Goal: Communication & Community: Share content

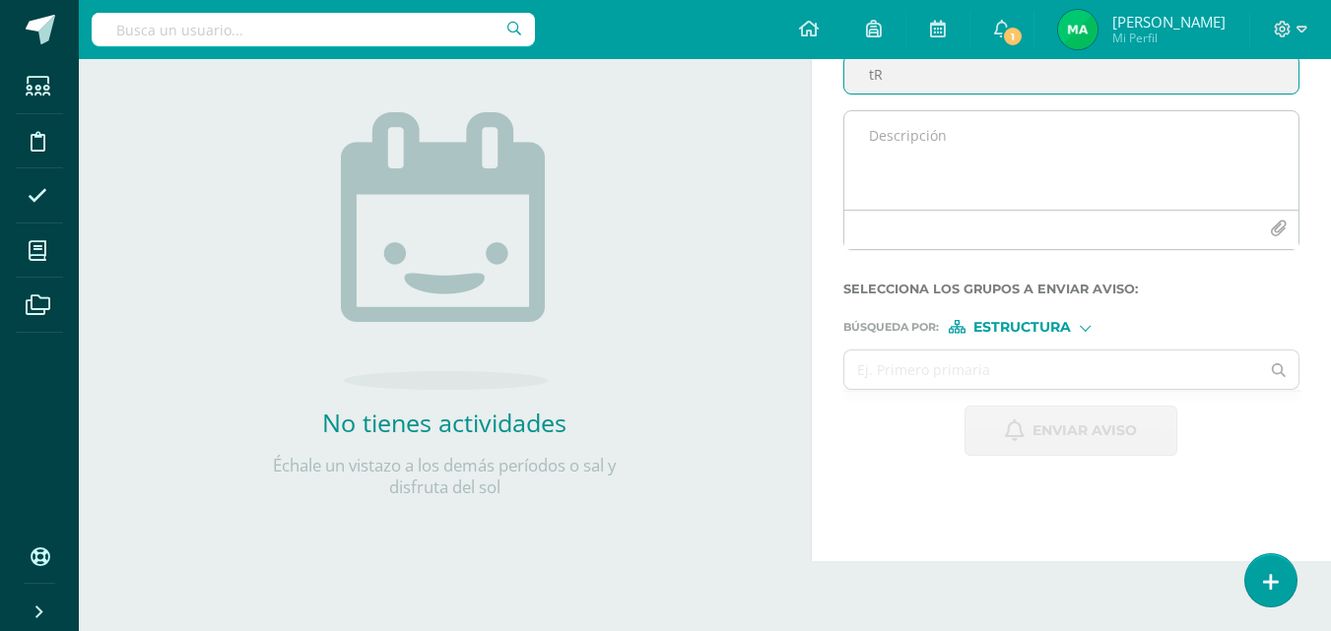
type input "t"
type input "Trabajo en Clase"
click at [978, 170] on textarea at bounding box center [1071, 160] width 454 height 99
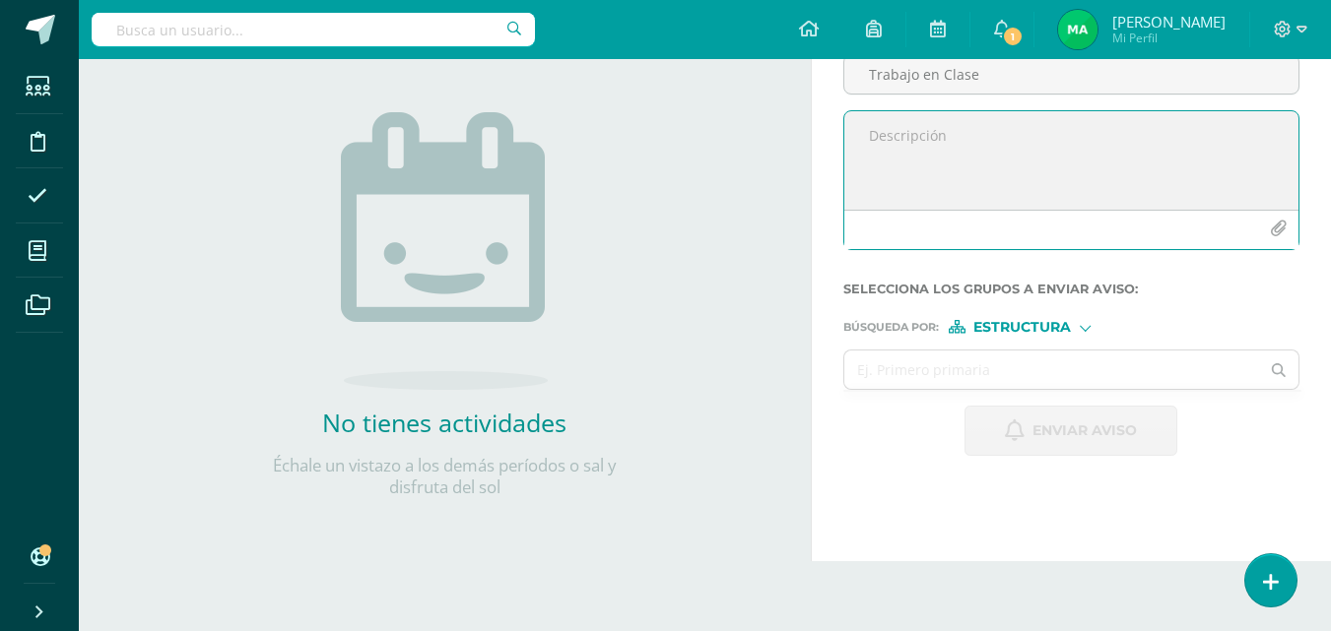
type textarea "Q"
type textarea "e"
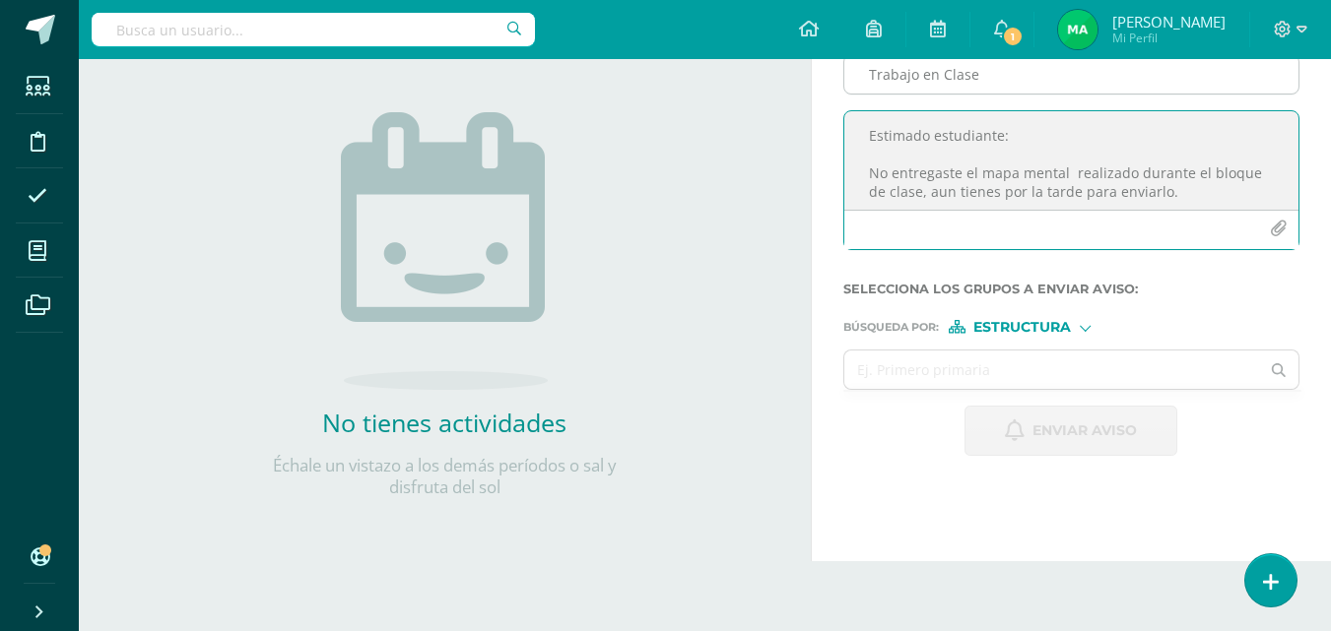
drag, startPoint x: 1172, startPoint y: 188, endPoint x: 1192, endPoint y: 225, distance: 41.4
click at [1089, 63] on div "Titulo : Trabajo en Clase Estimado estudiante: No entregaste el mapa mental rea…" at bounding box center [1071, 149] width 472 height 234
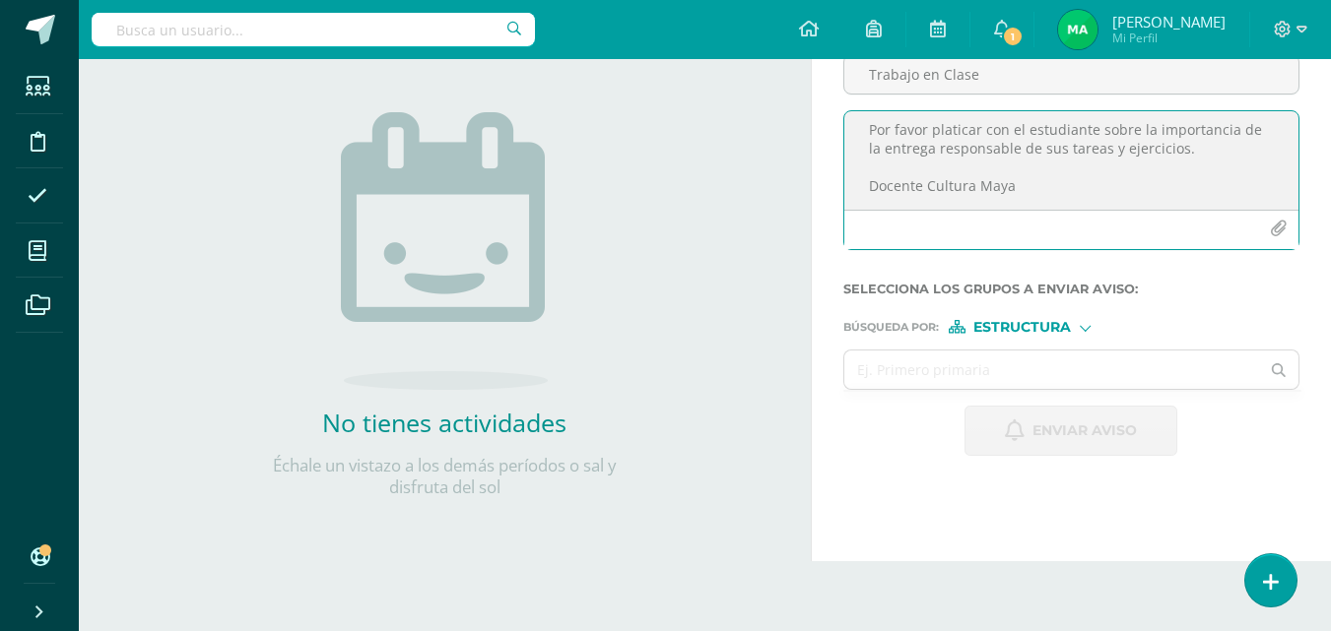
drag, startPoint x: 868, startPoint y: 134, endPoint x: 1073, endPoint y: 302, distance: 265.2
click at [1073, 302] on form "Titulo : Trabajo en Clase Estimado estudiante: No entregaste el mapa mental rea…" at bounding box center [1071, 244] width 456 height 425
type textarea "Estimado estudiante: No entregaste el mapa mental realizado durante el bloque d…"
click at [894, 84] on input "Trabajo en Clase" at bounding box center [1071, 74] width 454 height 38
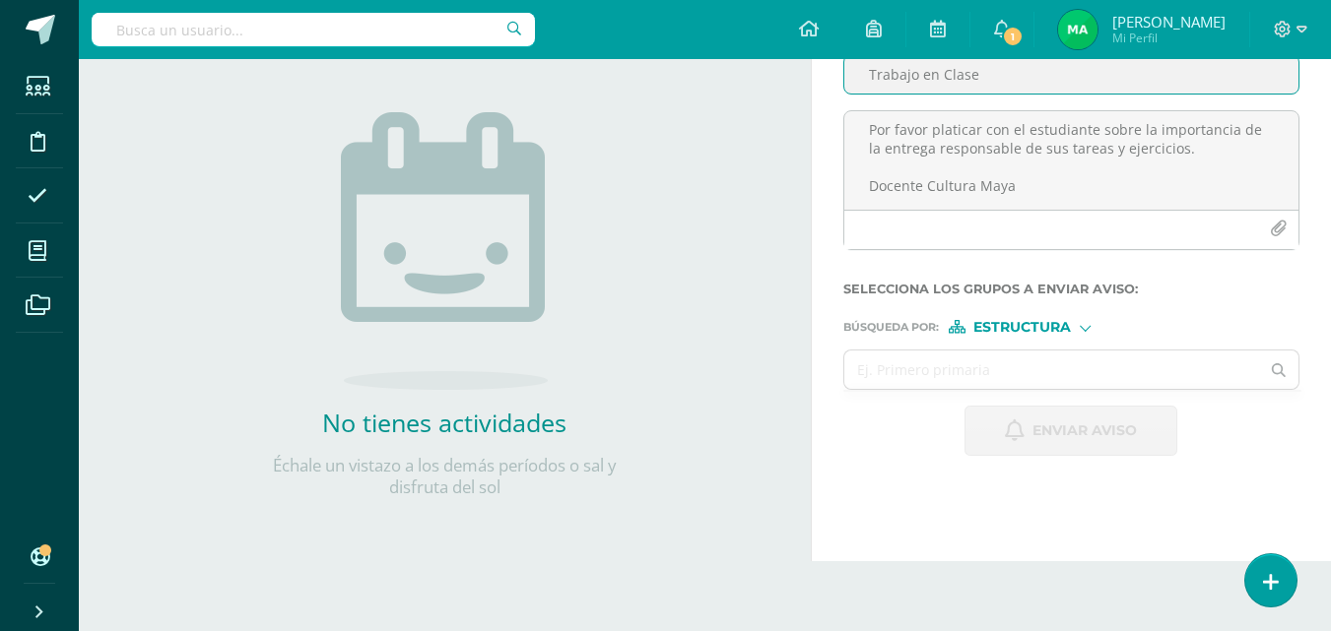
click at [880, 83] on input "Trabajo en Clase" at bounding box center [1071, 74] width 454 height 38
click at [1017, 78] on input "Trabajo en Clase" at bounding box center [1071, 74] width 454 height 38
type input "Trabajo en Clase y Tareas pendientes"
click at [1018, 326] on span "Estructura" at bounding box center [1022, 327] width 98 height 11
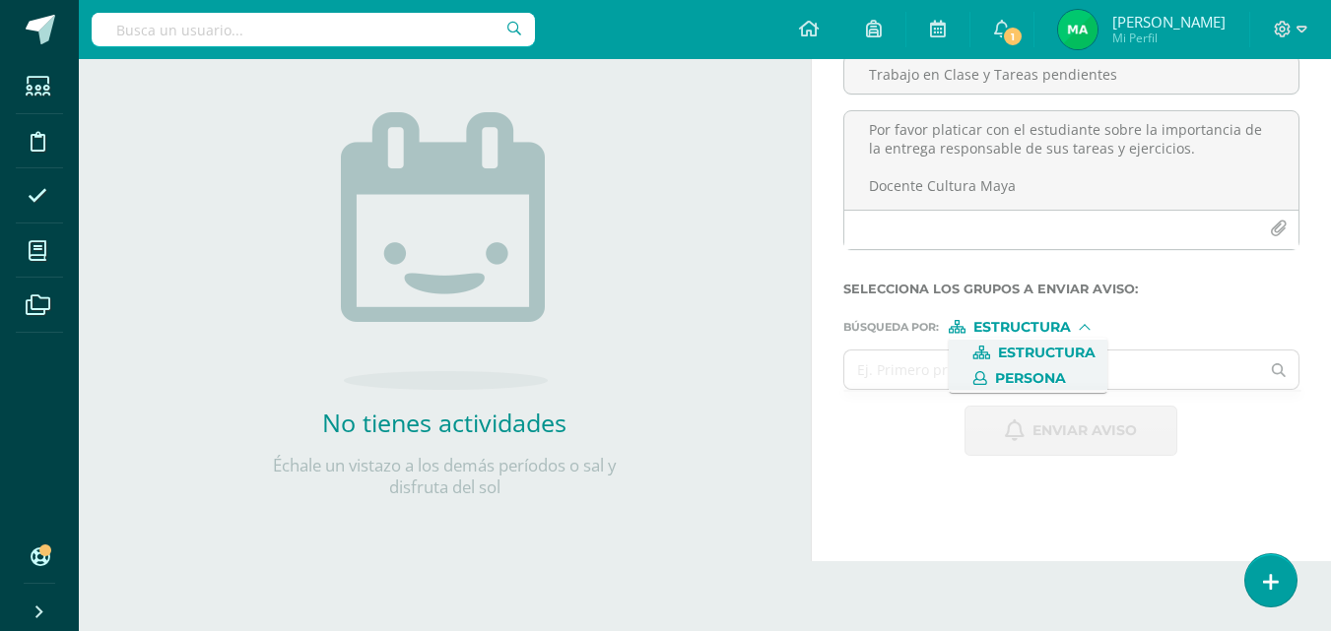
click at [1015, 375] on span "Persona" at bounding box center [1030, 378] width 71 height 11
click at [911, 373] on input "text" at bounding box center [1052, 370] width 416 height 38
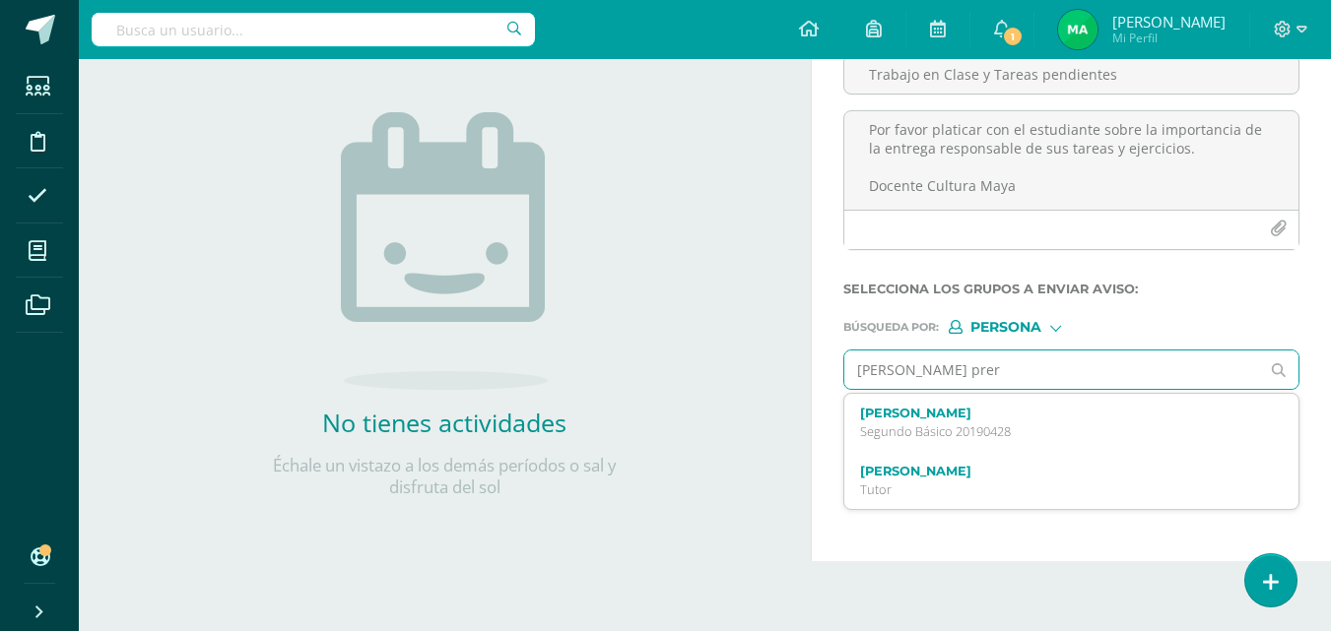
type input "[PERSON_NAME]"
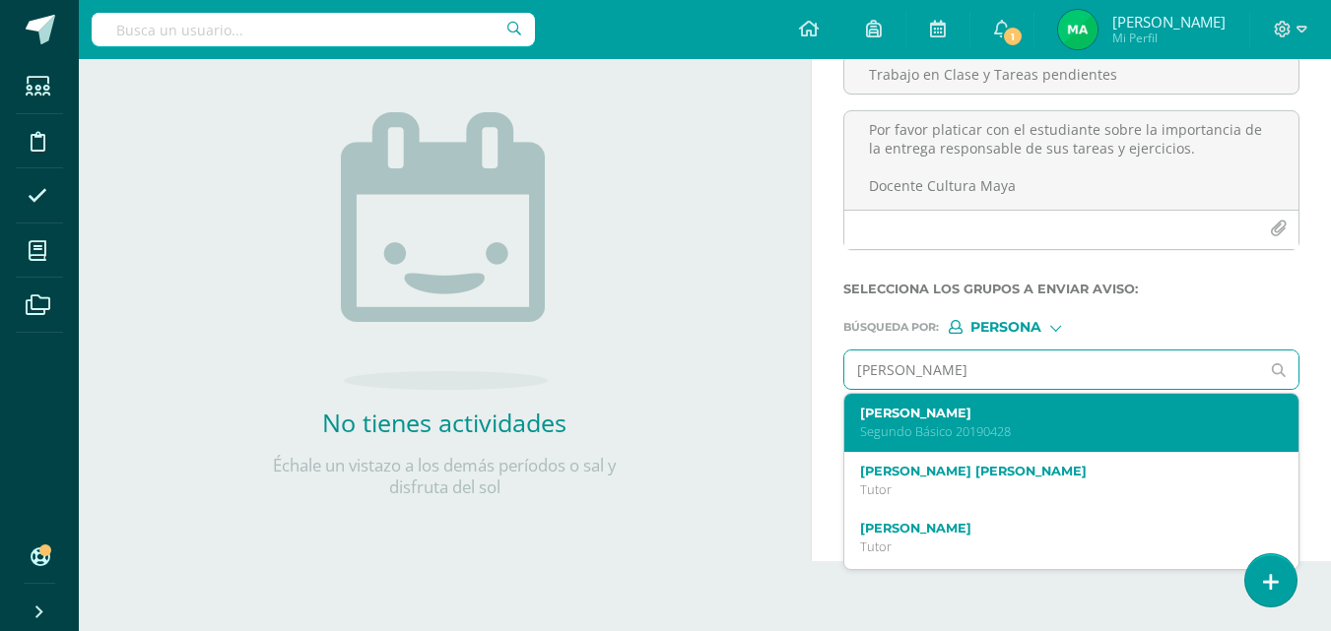
click at [947, 438] on p "Segundo Básico 20190428" at bounding box center [1063, 432] width 406 height 17
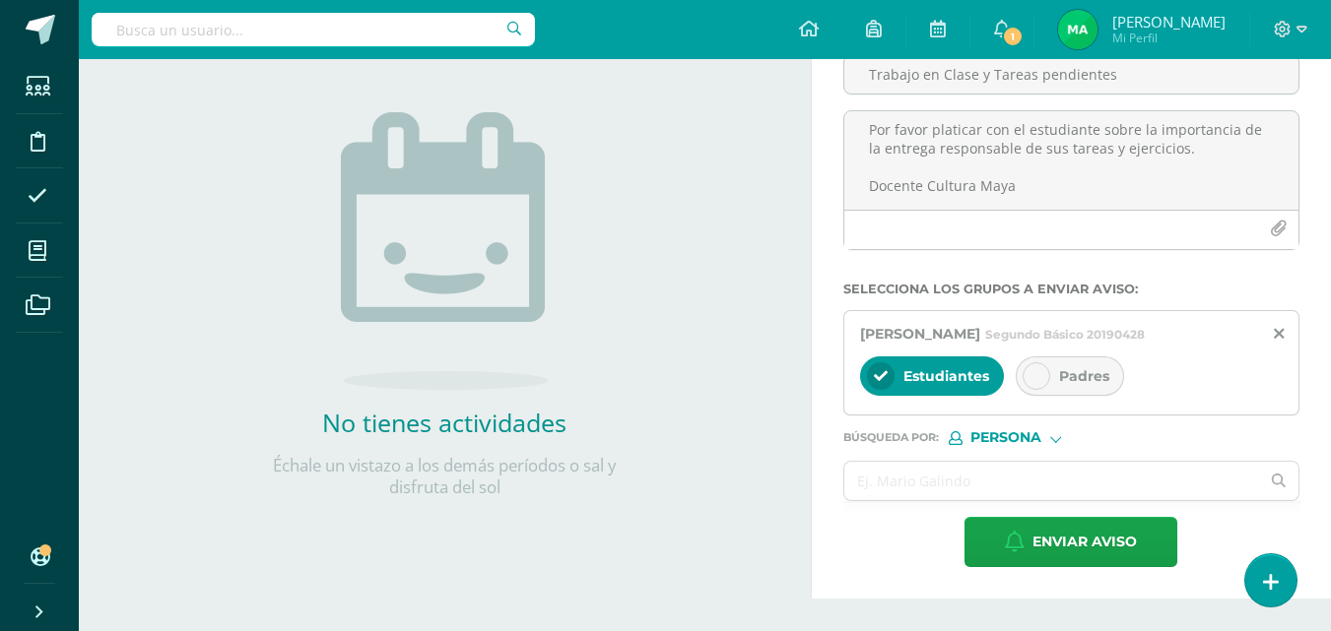
click at [1040, 371] on icon at bounding box center [1036, 376] width 14 height 14
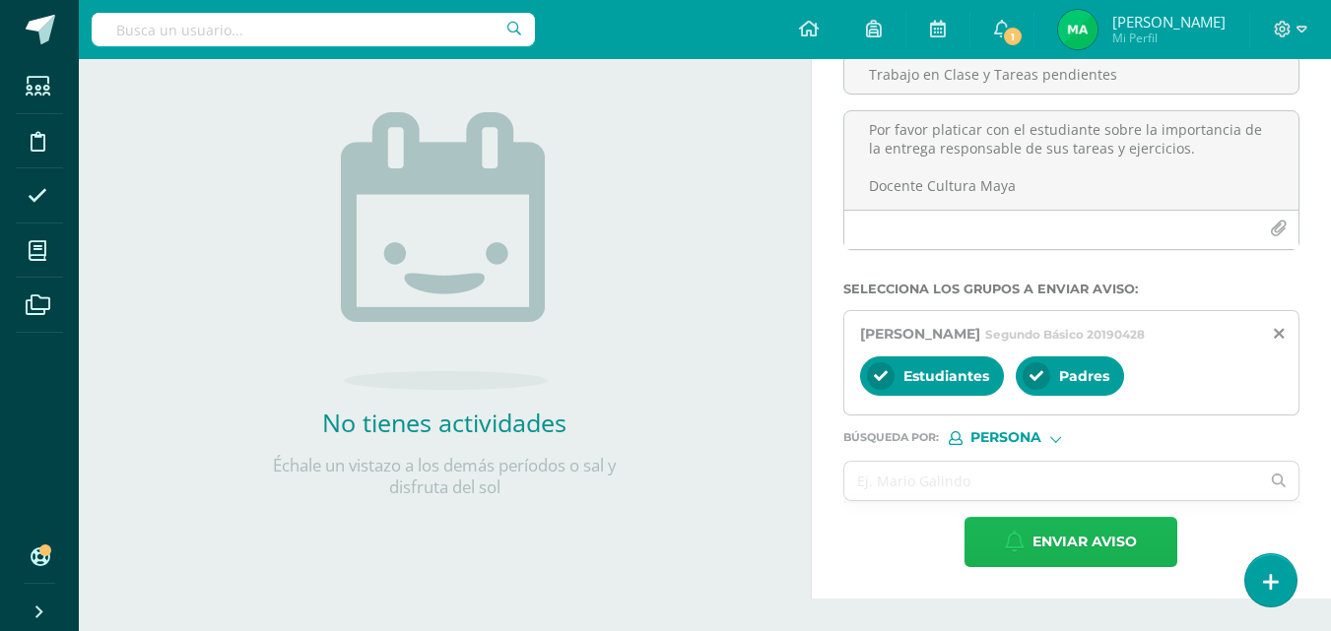
click at [1064, 546] on span "Enviar aviso" at bounding box center [1084, 542] width 104 height 48
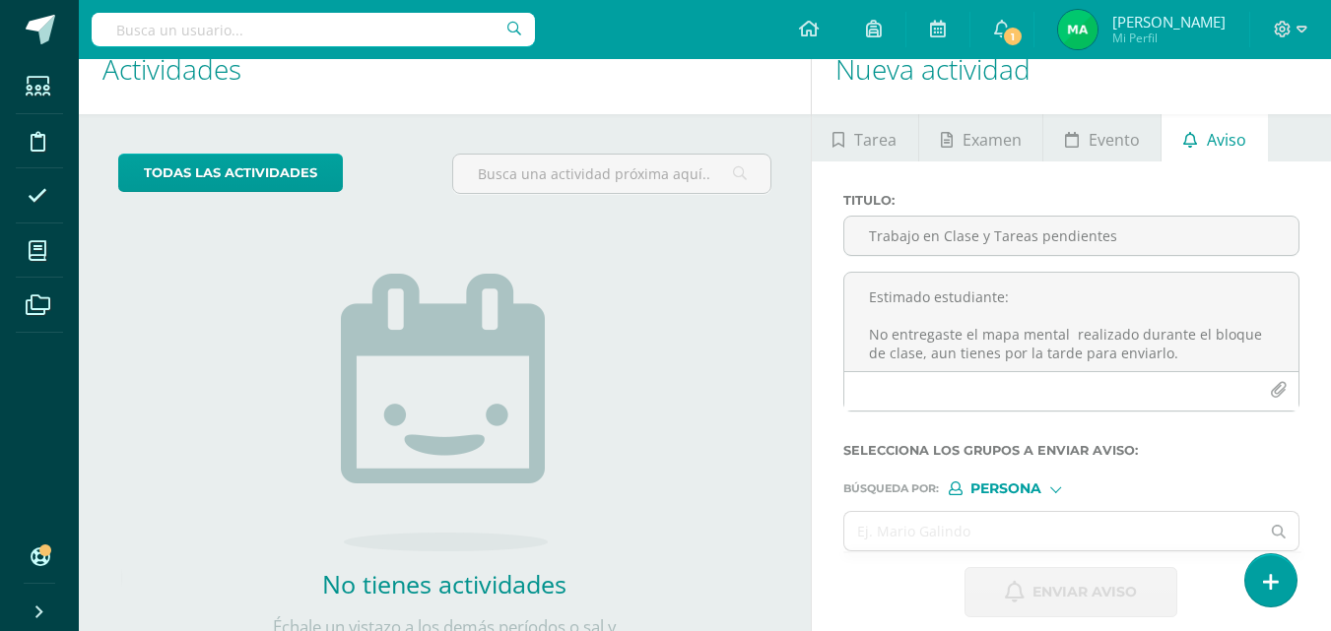
scroll to position [0, 0]
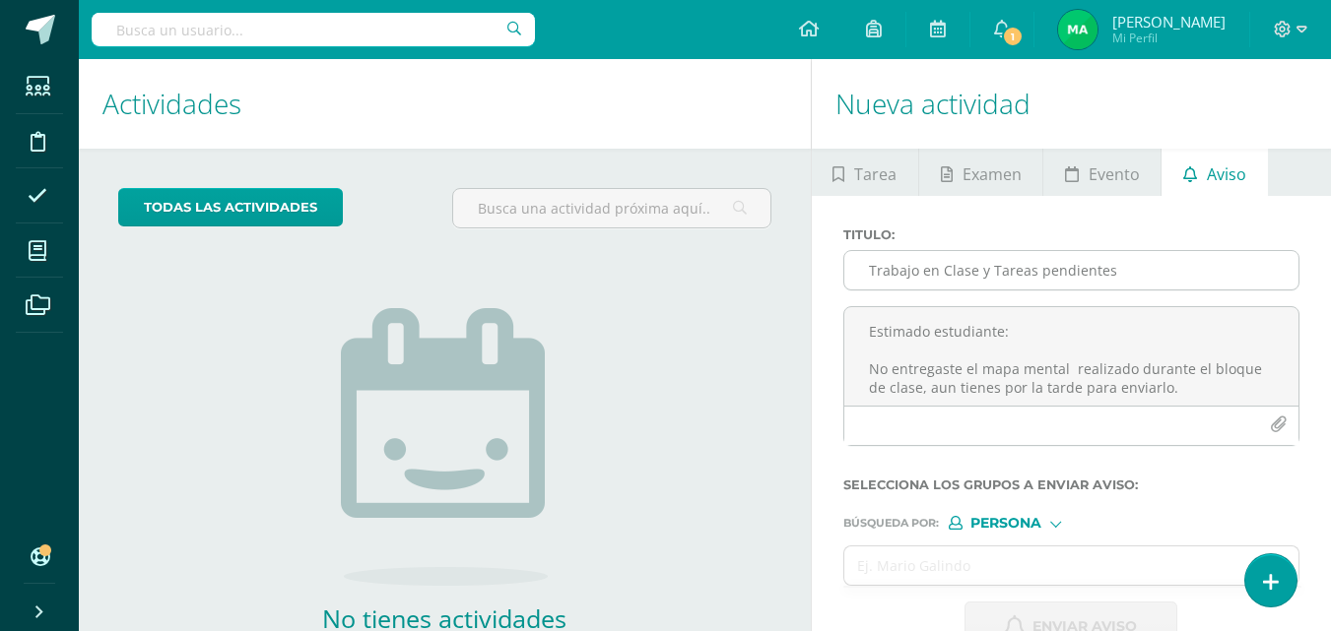
click at [909, 277] on input "Trabajo en Clase y Tareas pendientes" at bounding box center [1071, 270] width 454 height 38
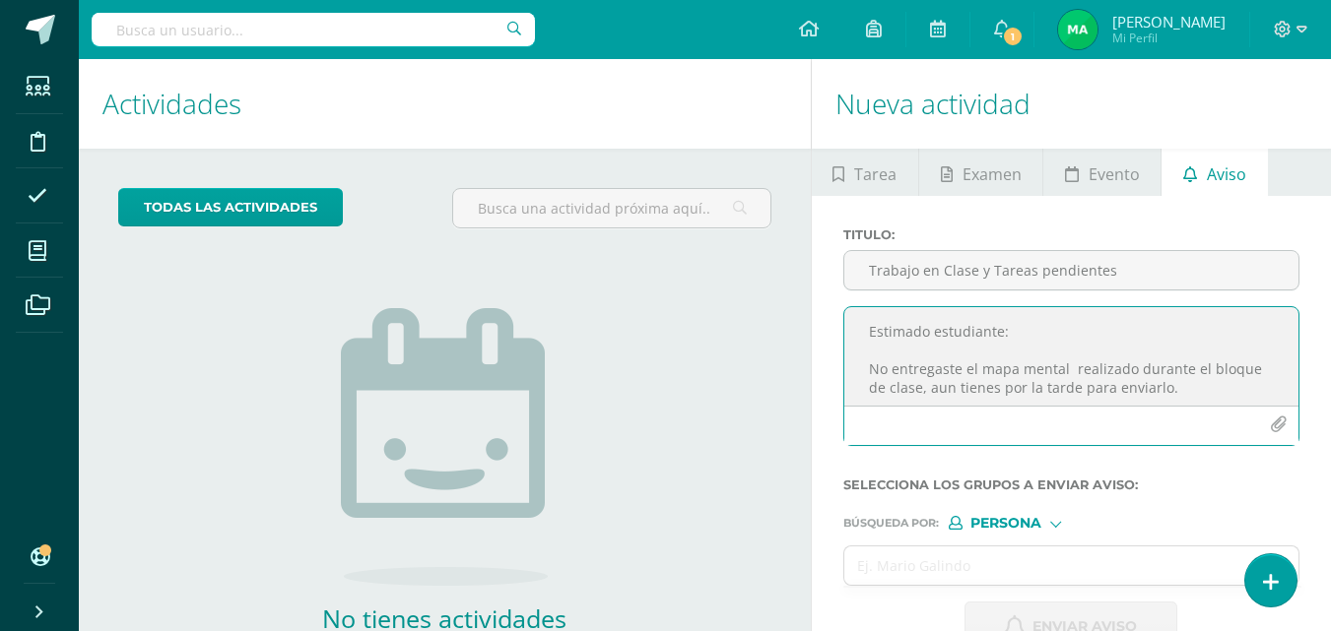
click at [918, 320] on textarea "Estimado estudiante: No entregaste el mapa mental realizado durante el bloque d…" at bounding box center [1071, 356] width 454 height 99
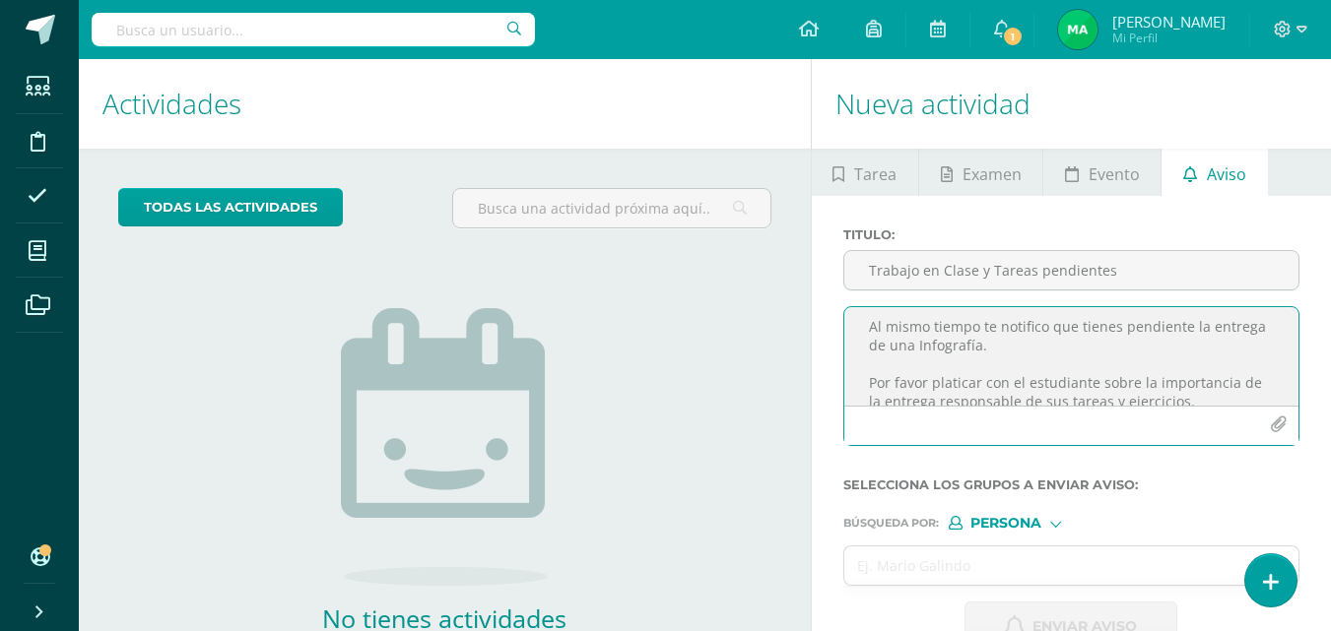
drag, startPoint x: 863, startPoint y: 329, endPoint x: 1107, endPoint y: 364, distance: 246.8
click at [1107, 364] on textarea "Estimado estudiante: No entregaste el mapa mental realizado durante el bloque d…" at bounding box center [1071, 356] width 454 height 99
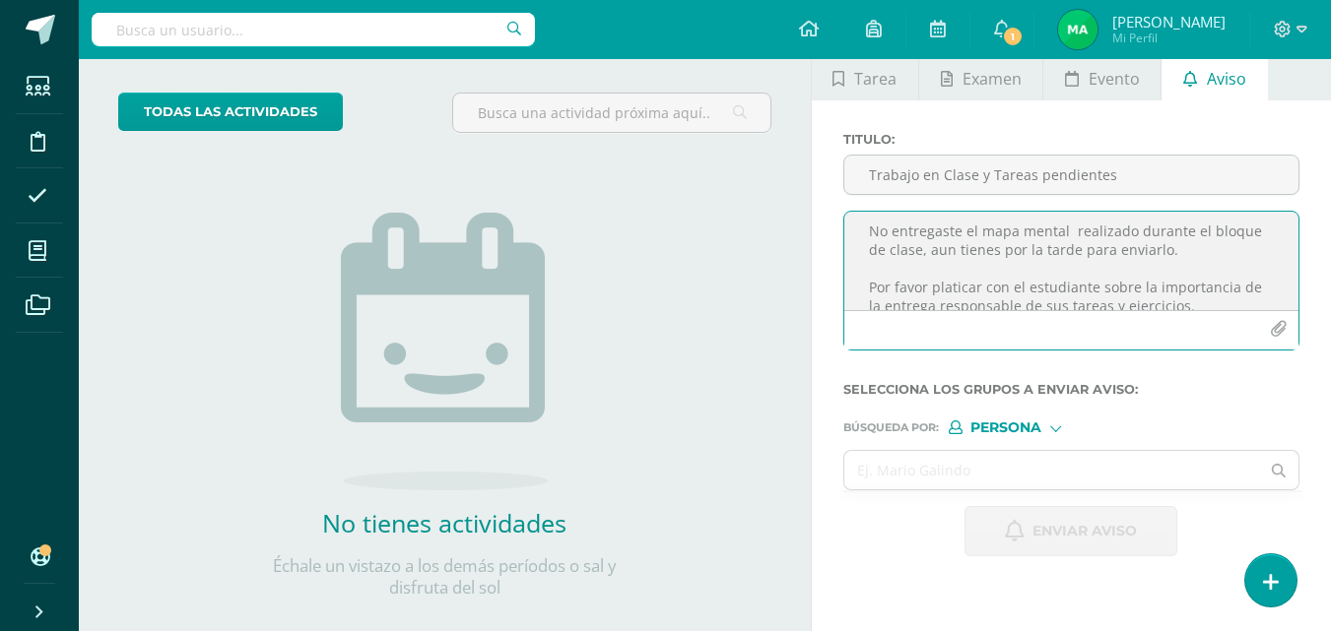
scroll to position [0, 0]
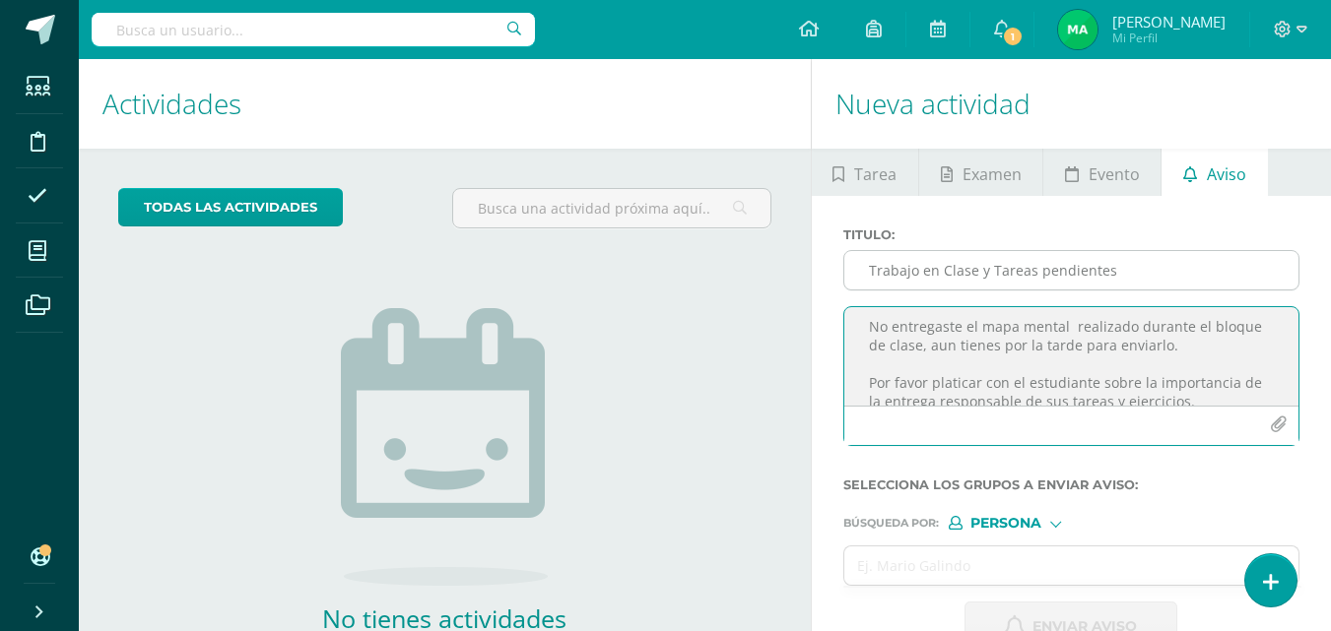
type textarea "Estimado estudiante: No entregaste el mapa mental realizado durante el bloque d…"
click at [955, 270] on input "Trabajo en Clase y Tareas pendientes" at bounding box center [1071, 270] width 454 height 38
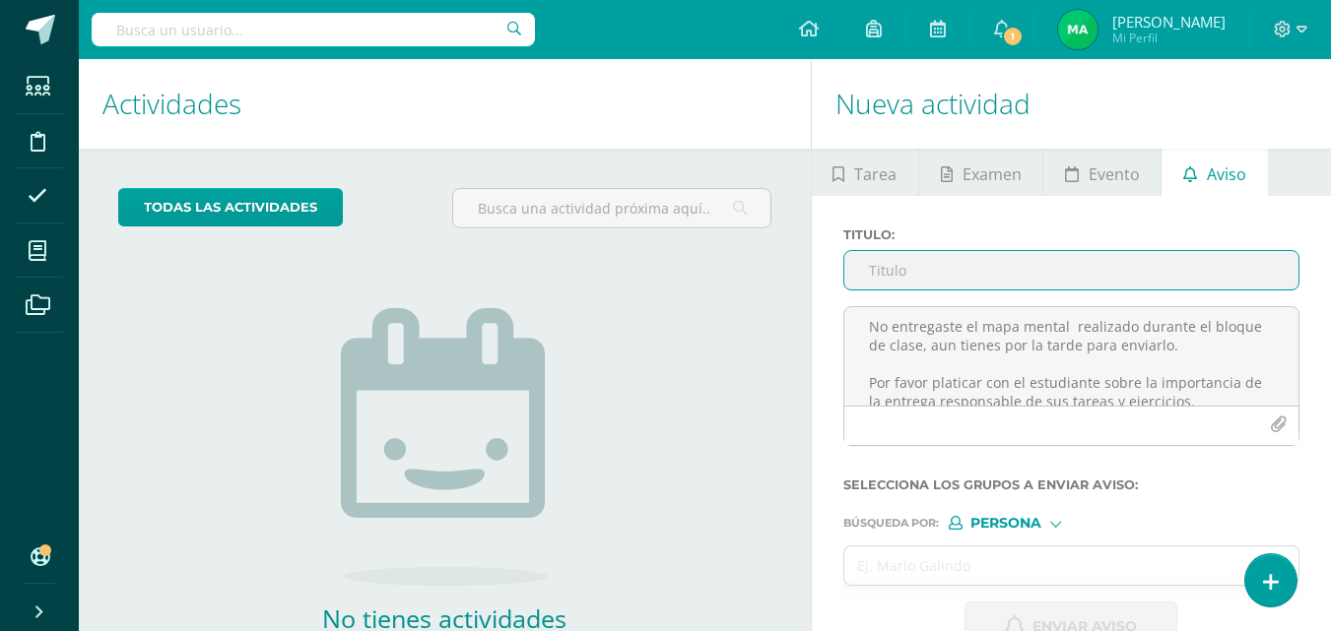
type input "E"
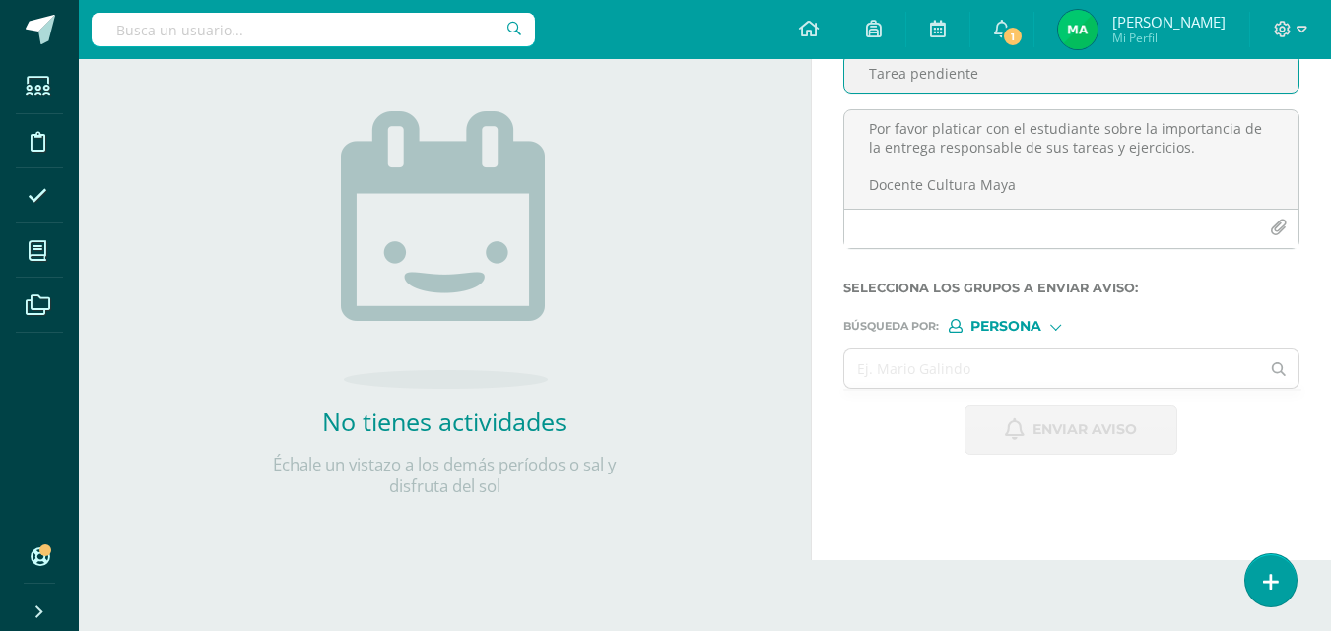
type input "Tarea pendiente"
click at [1024, 328] on span "Persona" at bounding box center [1005, 326] width 71 height 11
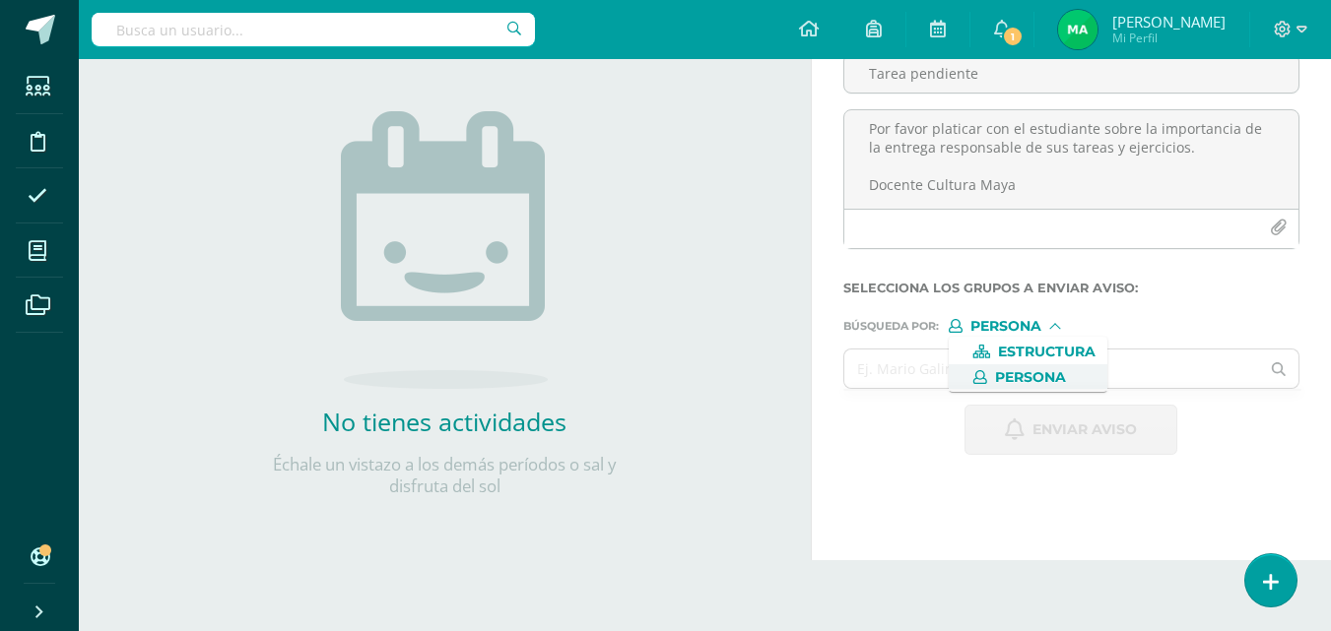
click at [1027, 375] on span "Persona" at bounding box center [1030, 377] width 71 height 11
click at [922, 364] on input "text" at bounding box center [1052, 369] width 416 height 38
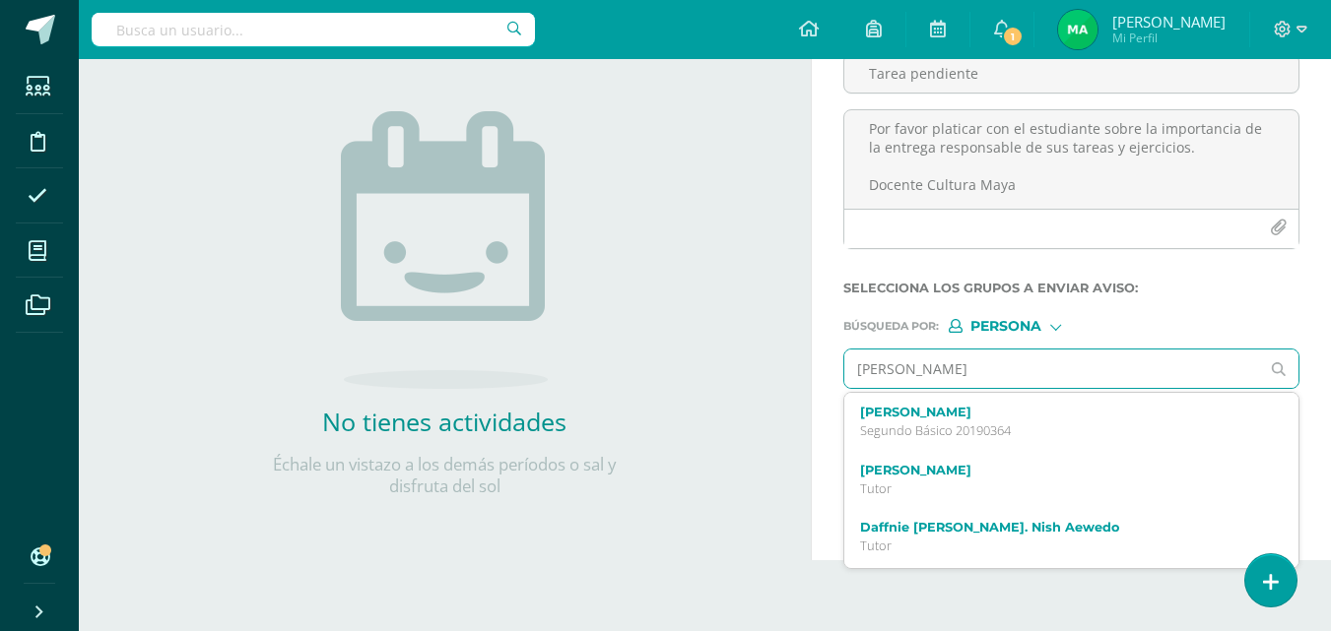
type input "[PERSON_NAME]"
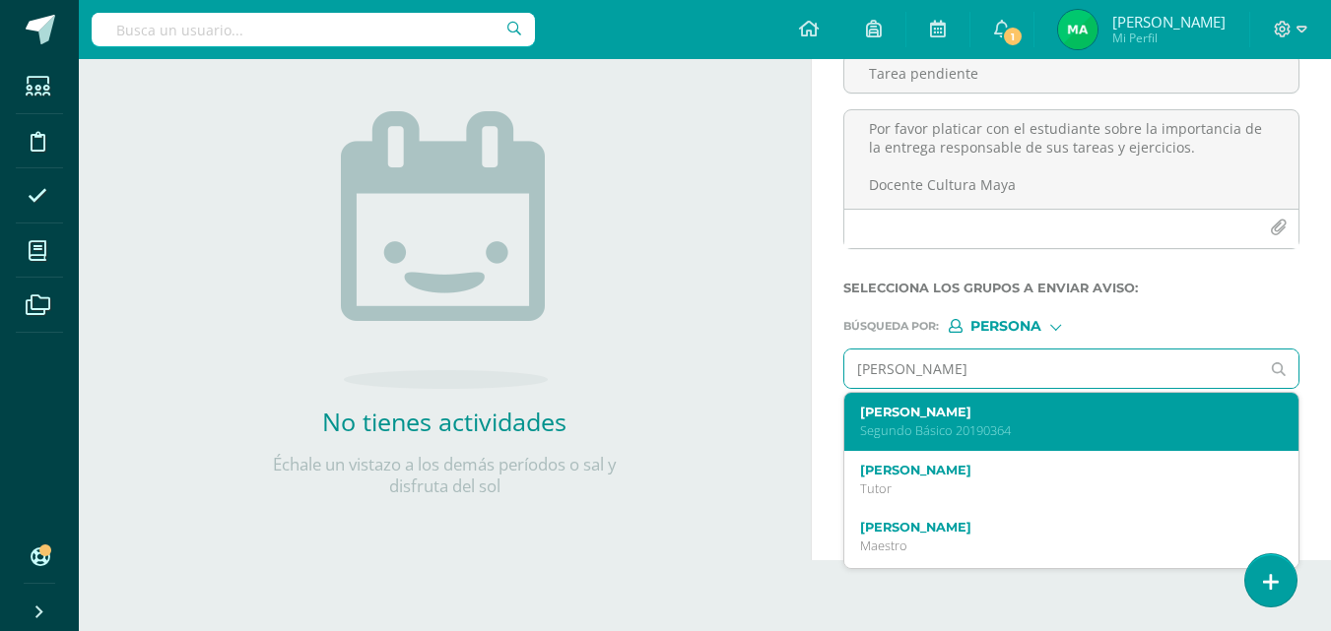
click at [944, 419] on label "[PERSON_NAME]" at bounding box center [1063, 412] width 406 height 15
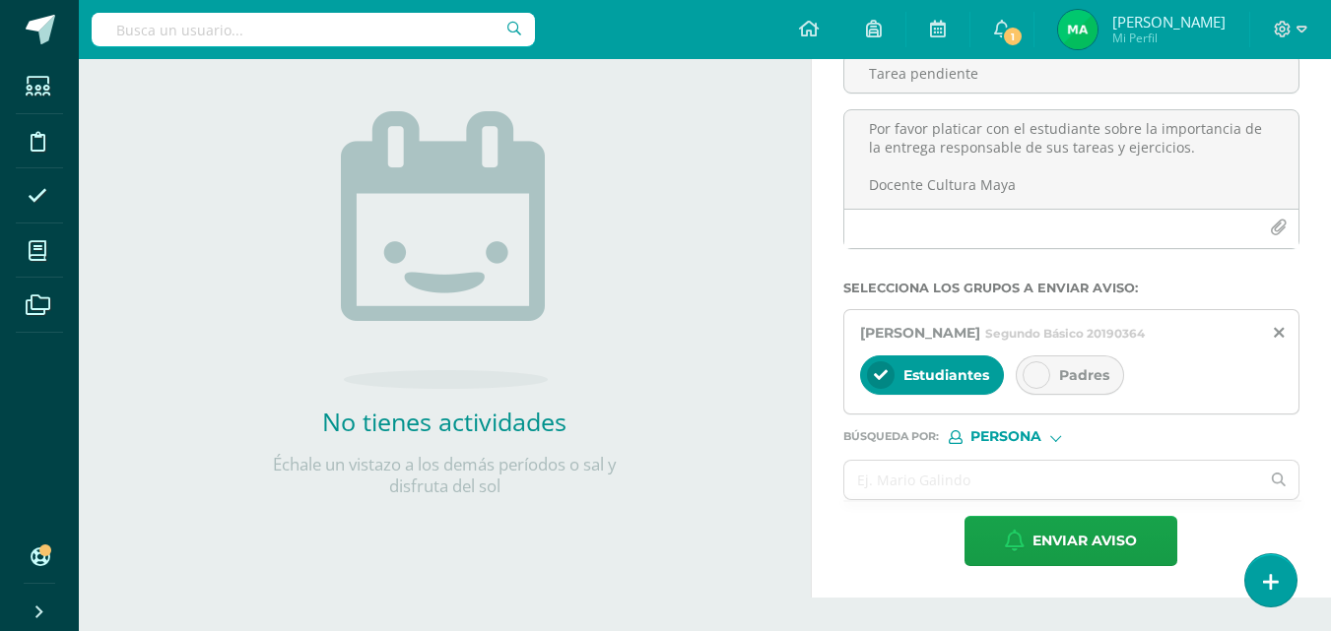
click at [1033, 382] on div at bounding box center [1036, 376] width 28 height 28
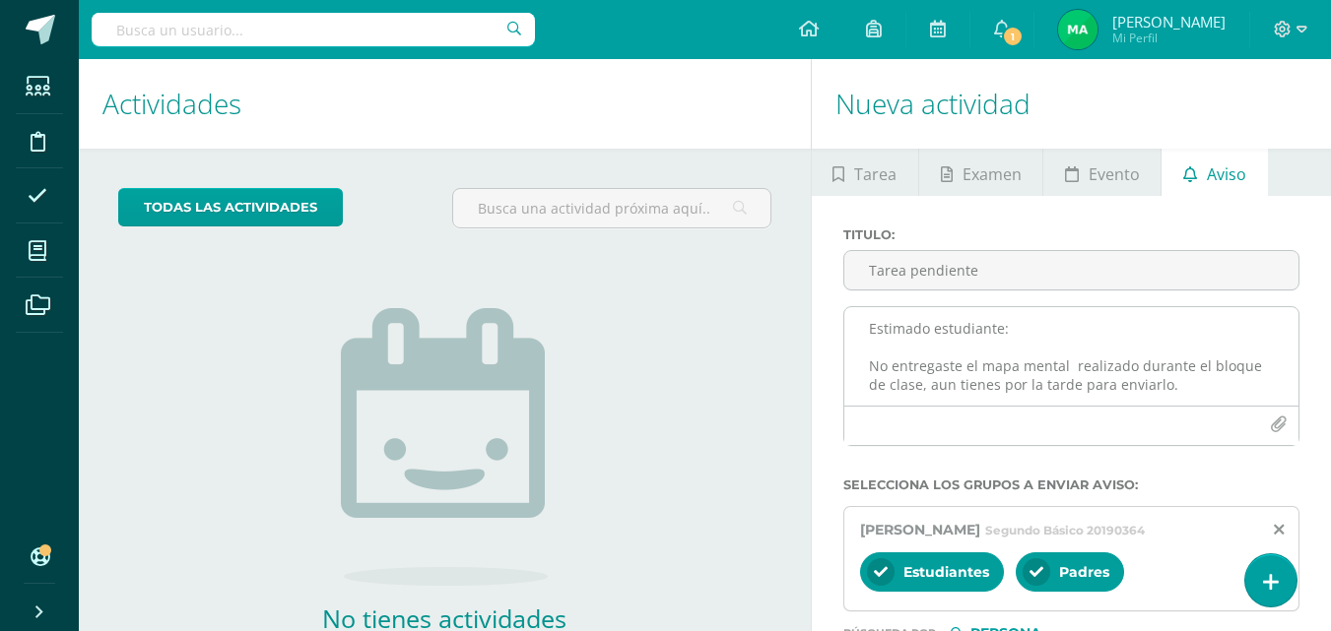
scroll to position [0, 0]
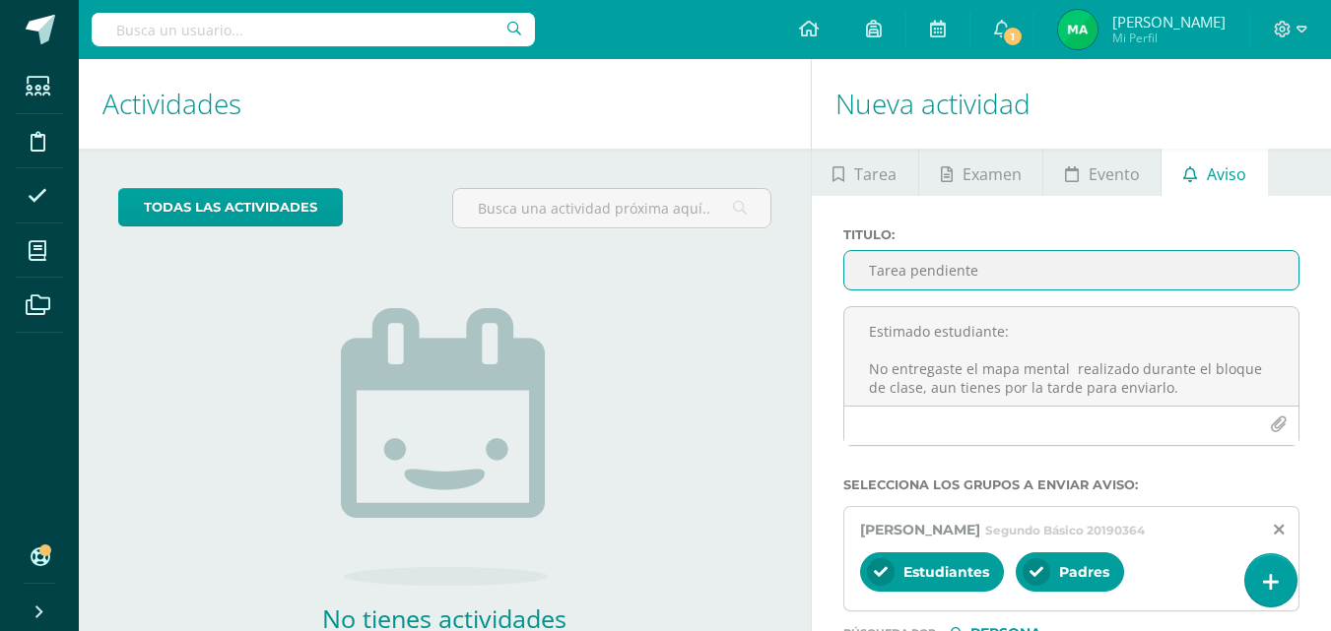
click at [897, 268] on input "Tarea pendiente" at bounding box center [1071, 270] width 454 height 38
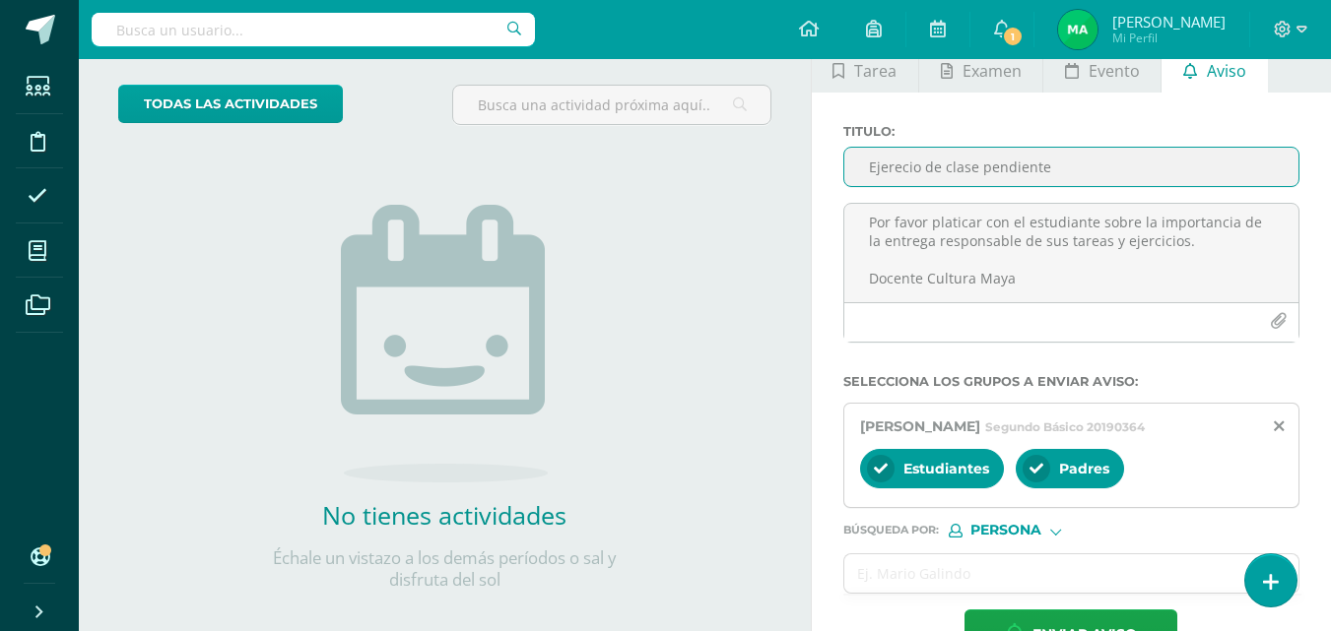
scroll to position [301, 0]
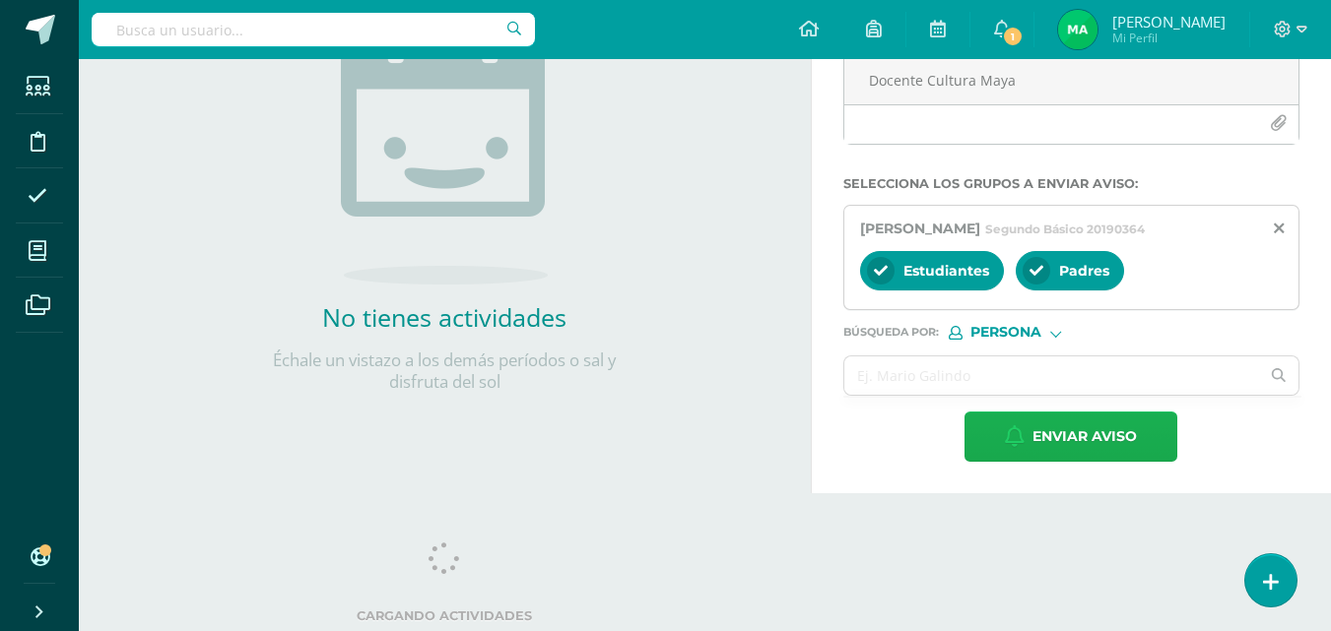
type input "Ejerecio de clase pendiente"
click at [1015, 440] on icon "button" at bounding box center [1015, 437] width 20 height 22
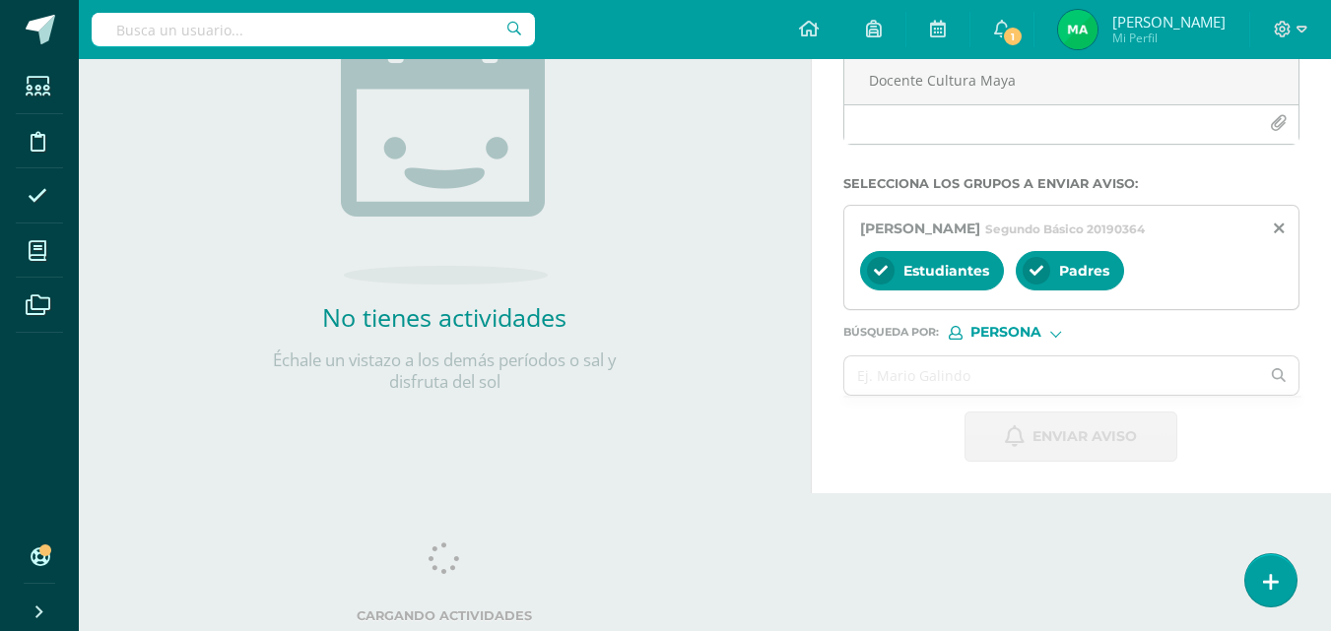
scroll to position [0, 0]
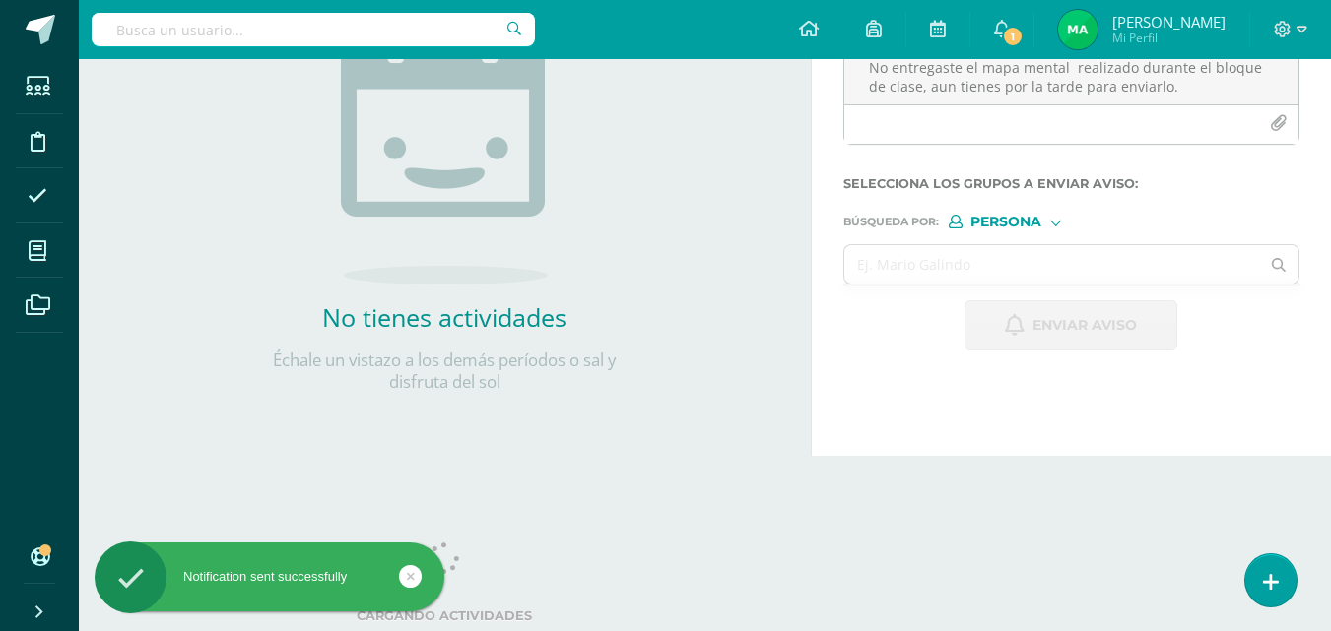
click at [411, 571] on icon at bounding box center [411, 576] width 8 height 23
